Goal: Find specific page/section: Find specific page/section

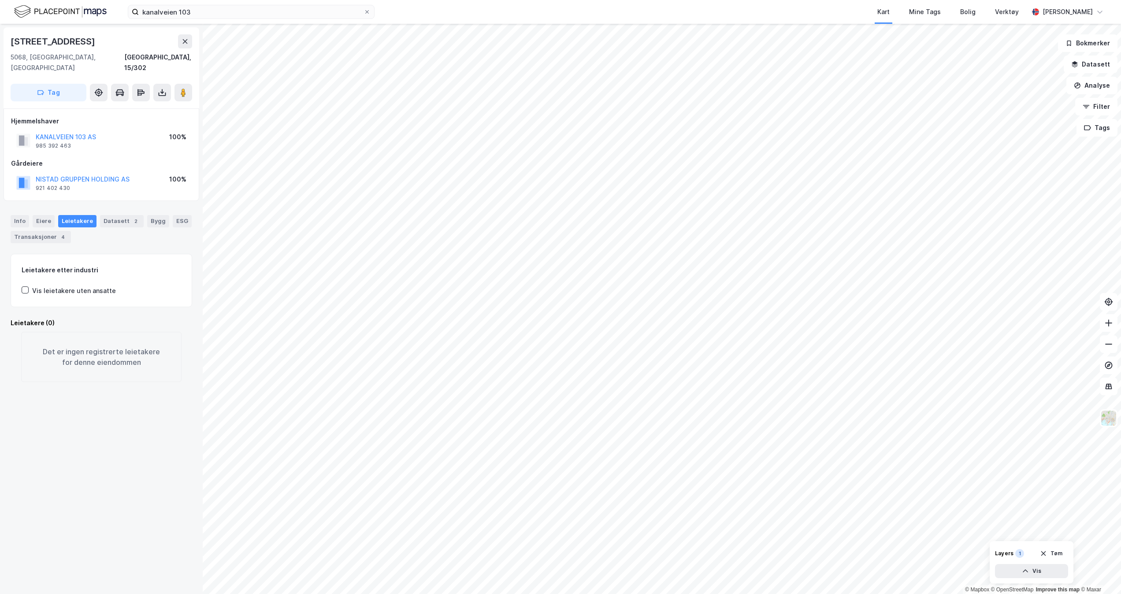
click at [66, 11] on img at bounding box center [60, 11] width 92 height 15
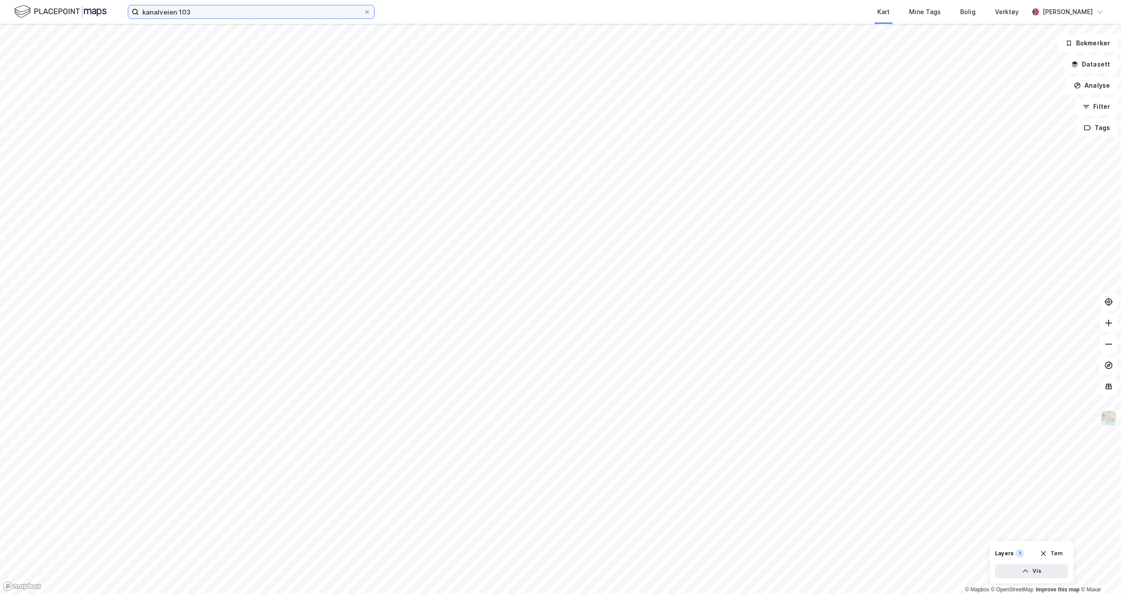
click at [174, 12] on input "kanalveien 103" at bounding box center [251, 11] width 225 height 13
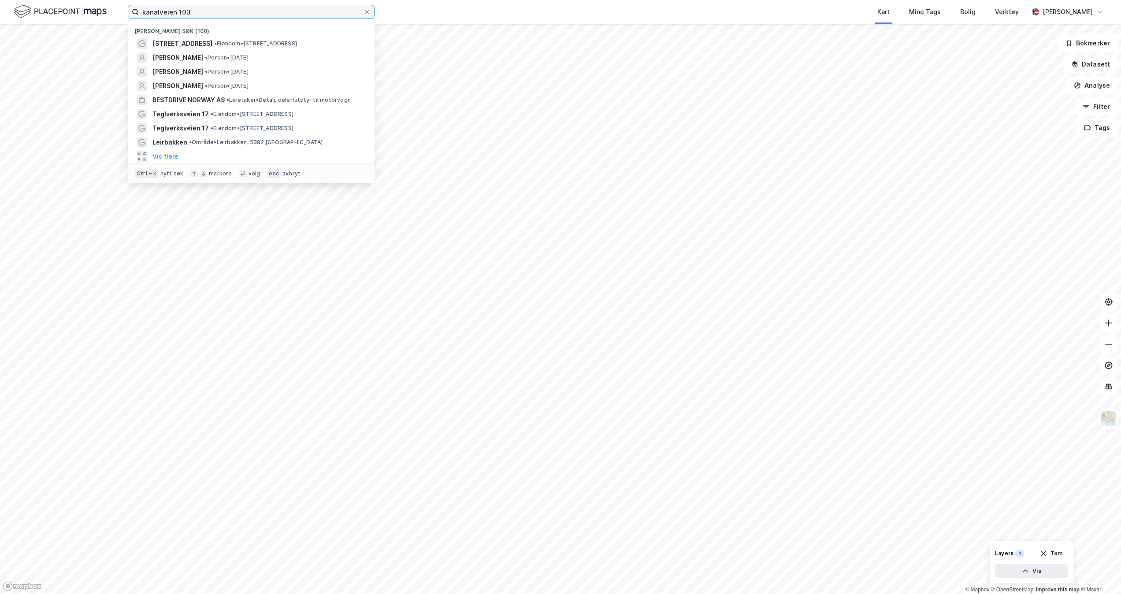
click at [174, 12] on input "kanalveien 103" at bounding box center [251, 11] width 225 height 13
click at [458, 22] on div "Kart Mine Tags Bolig Verktøy" at bounding box center [722, 12] width 611 height 24
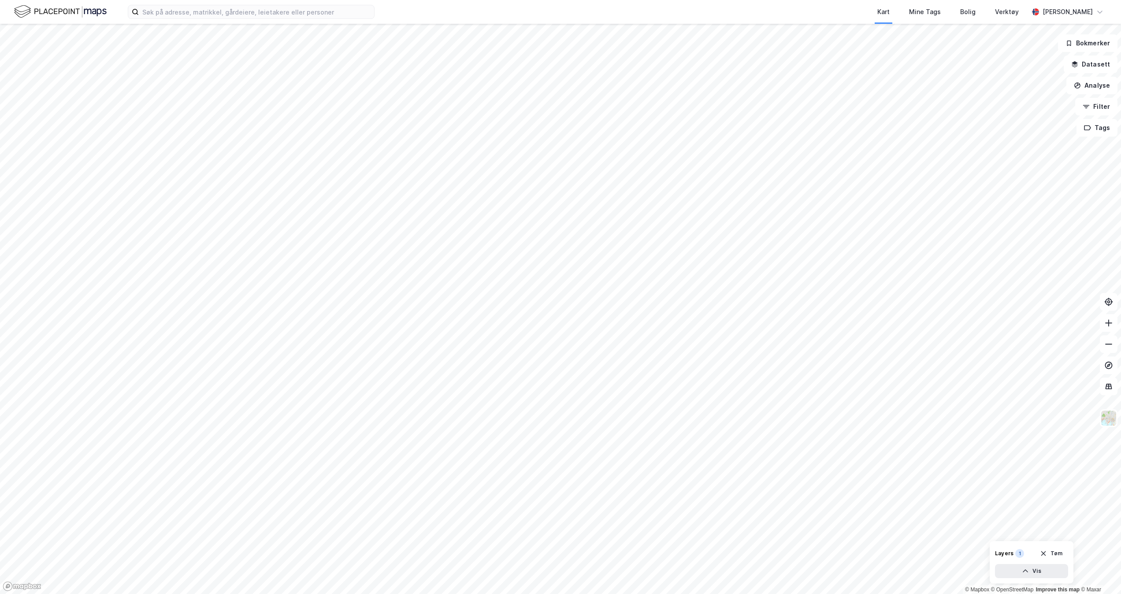
click at [29, 16] on img at bounding box center [60, 11] width 92 height 15
